Goal: Find specific page/section: Find specific page/section

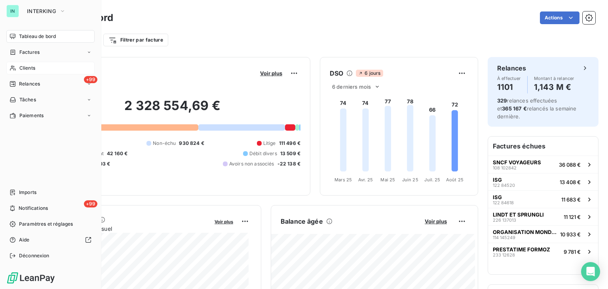
click at [17, 65] on div "Clients" at bounding box center [50, 68] width 88 height 13
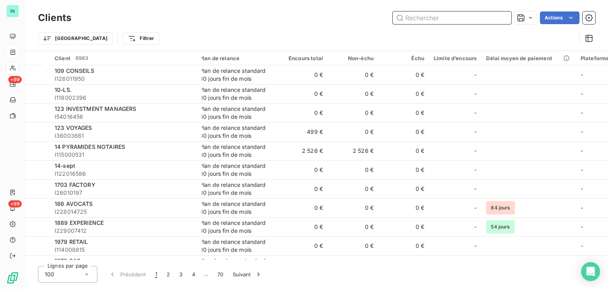
click at [418, 17] on input "text" at bounding box center [452, 17] width 119 height 13
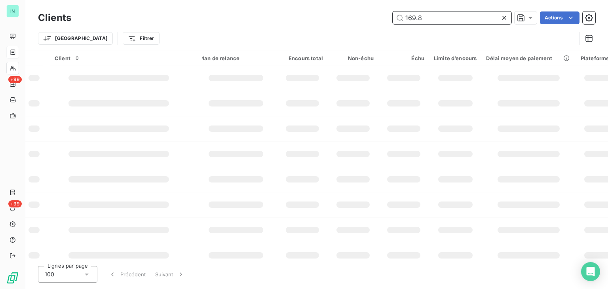
type input "169.83"
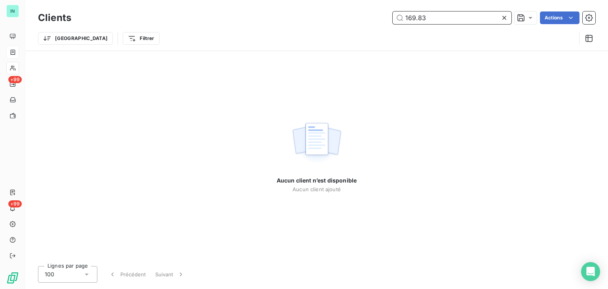
drag, startPoint x: 425, startPoint y: 14, endPoint x: 331, endPoint y: 30, distance: 94.7
click at [331, 30] on div "Clients 169.83 Actions Trier Filtrer" at bounding box center [316, 30] width 557 height 41
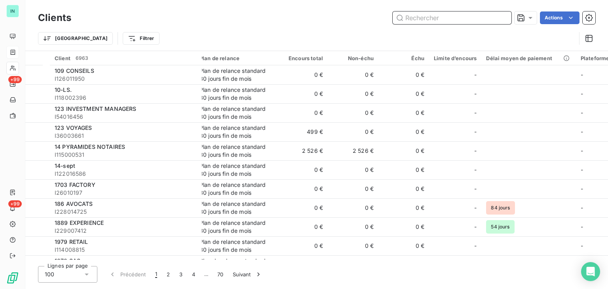
click at [450, 18] on input "text" at bounding box center [452, 17] width 119 height 13
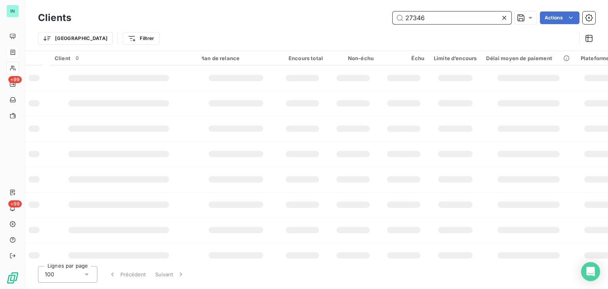
type input "27346"
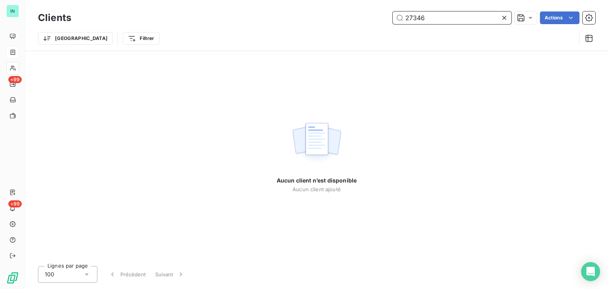
drag, startPoint x: 432, startPoint y: 16, endPoint x: 361, endPoint y: 22, distance: 71.9
click at [361, 22] on div "27346 Actions" at bounding box center [338, 17] width 515 height 13
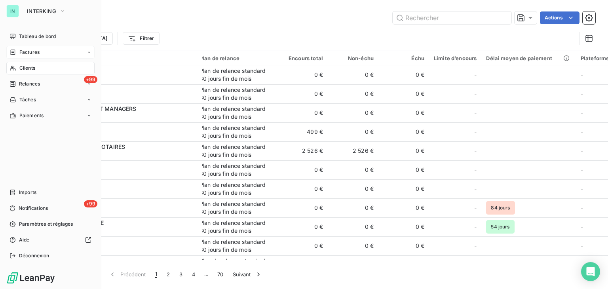
click at [8, 46] on div "Factures" at bounding box center [50, 52] width 88 height 13
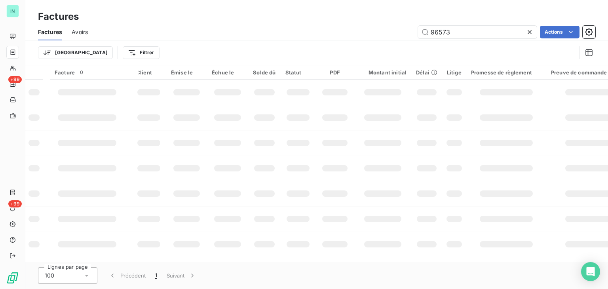
drag, startPoint x: 474, startPoint y: 37, endPoint x: 336, endPoint y: 34, distance: 138.6
click at [339, 34] on div "96573 Actions" at bounding box center [346, 32] width 498 height 13
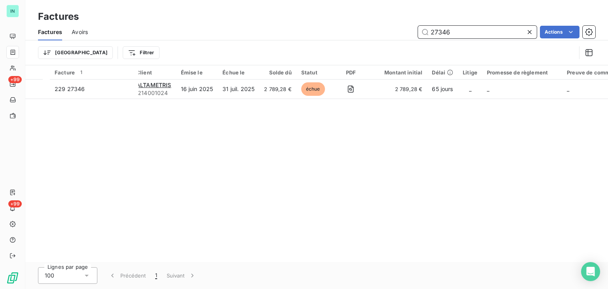
drag, startPoint x: 456, startPoint y: 30, endPoint x: 381, endPoint y: 43, distance: 76.3
click at [381, 43] on div "Factures Avoirs 27346 Actions Trier Filtrer" at bounding box center [316, 44] width 583 height 41
type input "169.83"
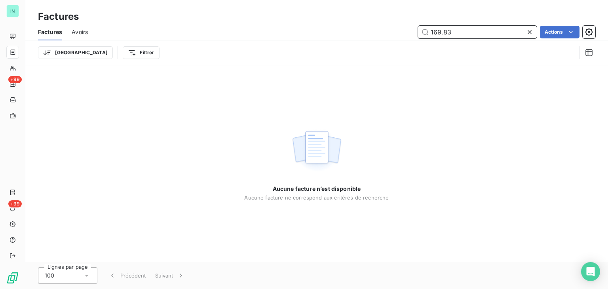
drag, startPoint x: 455, startPoint y: 34, endPoint x: 374, endPoint y: 35, distance: 80.8
click at [376, 35] on div "169.83 Actions" at bounding box center [346, 32] width 498 height 13
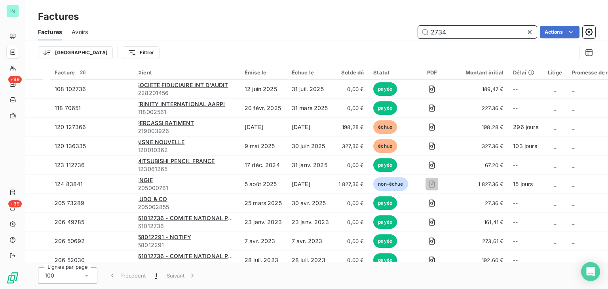
type input "27346"
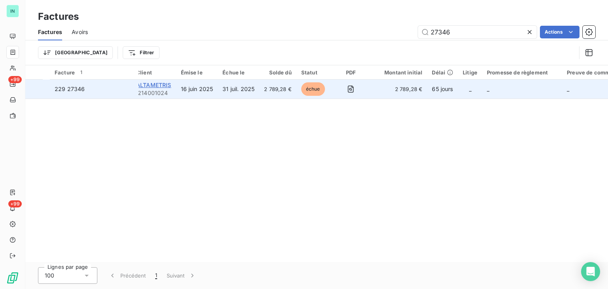
click at [152, 88] on span "ALTAMETRIS" at bounding box center [153, 85] width 35 height 7
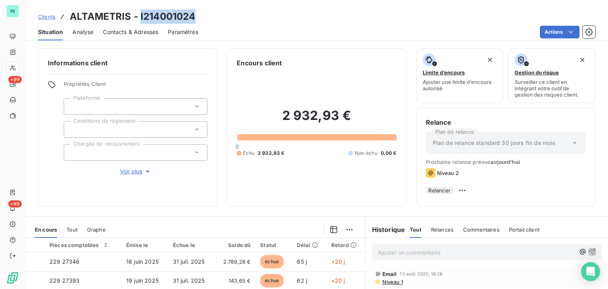
drag, startPoint x: 196, startPoint y: 16, endPoint x: 139, endPoint y: 18, distance: 57.5
click at [139, 18] on div "Clients ALTAMETRIS - I214001024" at bounding box center [316, 17] width 583 height 14
copy h3 "I214001024"
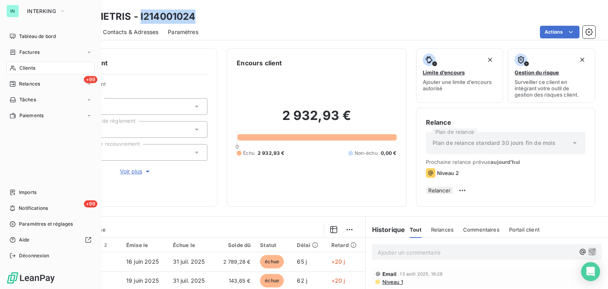
click at [28, 55] on span "Factures" at bounding box center [29, 52] width 20 height 7
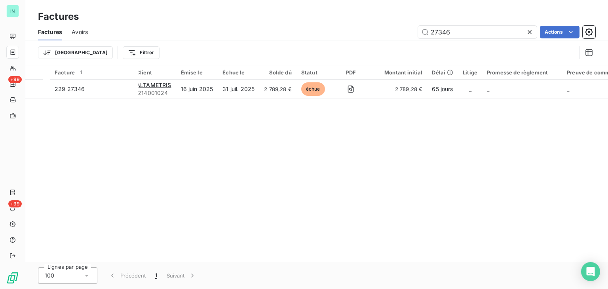
drag, startPoint x: 436, startPoint y: 31, endPoint x: 388, endPoint y: 32, distance: 47.9
click at [388, 32] on div "27346 Actions" at bounding box center [346, 32] width 498 height 13
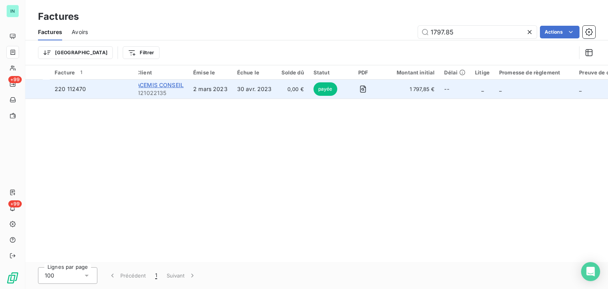
type input "1797.85"
click at [148, 85] on span "ACEMIS CONSEIL" at bounding box center [160, 85] width 48 height 7
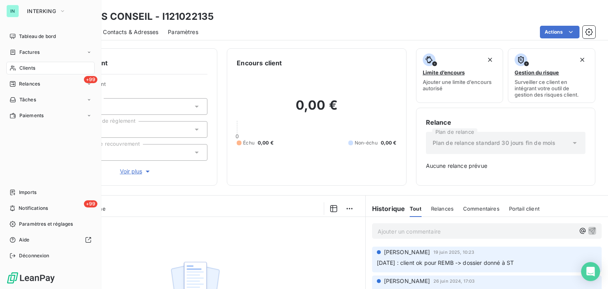
click at [14, 67] on icon at bounding box center [13, 68] width 7 height 6
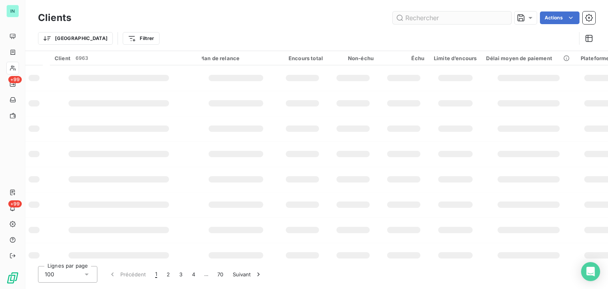
click at [436, 23] on input "text" at bounding box center [452, 17] width 119 height 13
type input "TH BEAUTY"
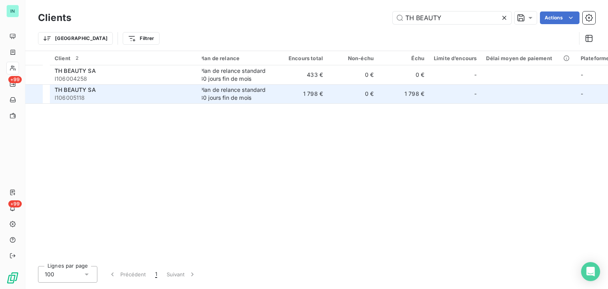
click at [272, 93] on div "Plan de relance standard 30 jours fin de mois" at bounding box center [236, 94] width 73 height 16
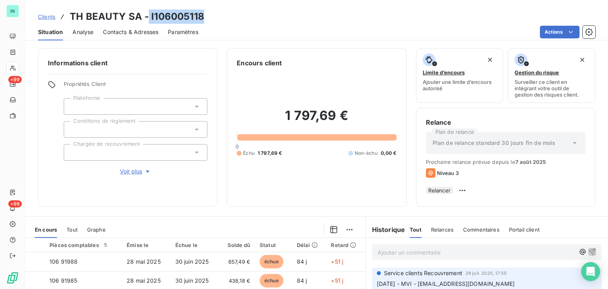
drag, startPoint x: 203, startPoint y: 16, endPoint x: 146, endPoint y: 17, distance: 56.6
click at [146, 17] on div "Clients TH BEAUTY SA - I106005118" at bounding box center [316, 17] width 583 height 14
copy h3 "I106005118"
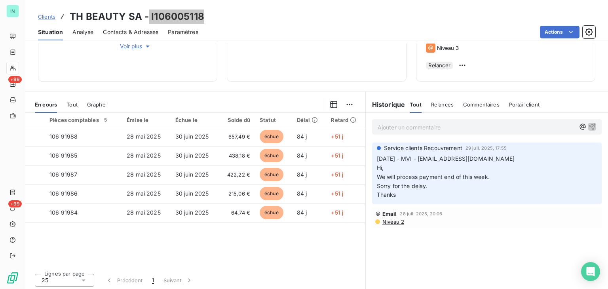
scroll to position [129, 0]
